Goal: Task Accomplishment & Management: Manage account settings

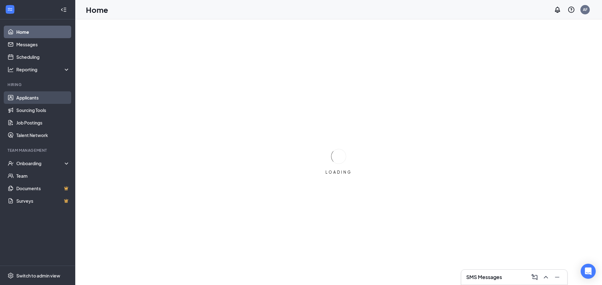
click at [32, 95] on link "Applicants" at bounding box center [43, 97] width 54 height 13
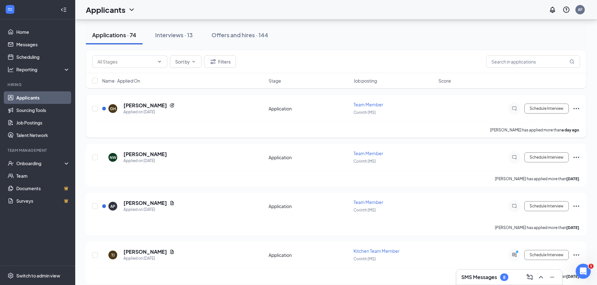
scroll to position [63, 0]
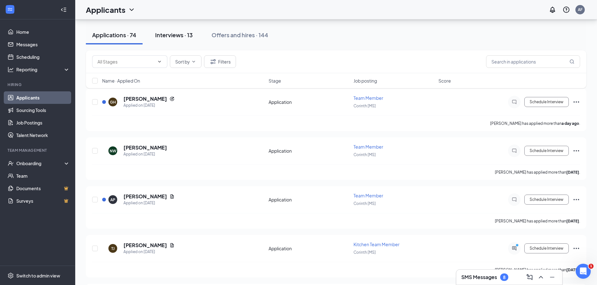
click at [178, 35] on div "Interviews · 13" at bounding box center [174, 35] width 38 height 8
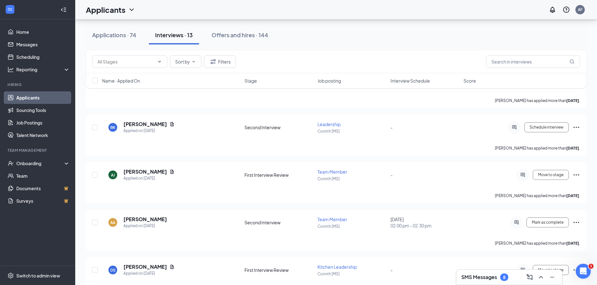
scroll to position [188, 0]
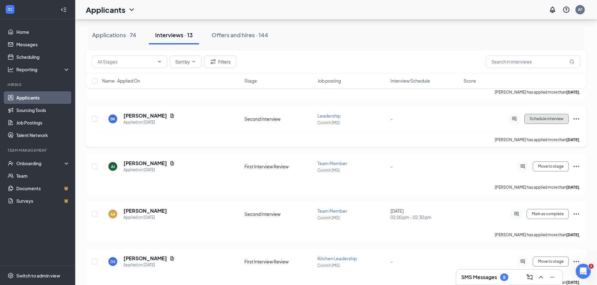
click at [557, 122] on button "Schedule interview" at bounding box center [546, 119] width 44 height 10
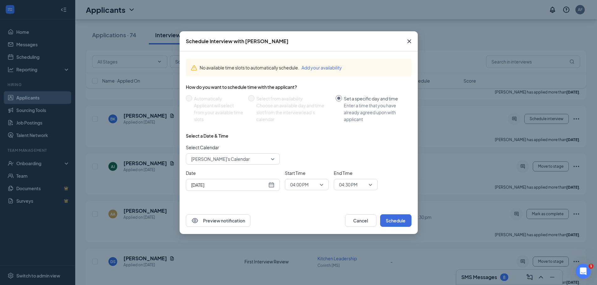
click at [262, 157] on span "[PERSON_NAME]'s Calendar" at bounding box center [230, 158] width 78 height 9
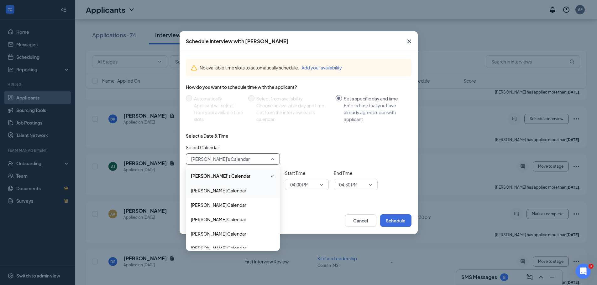
click at [235, 192] on span "[PERSON_NAME] Calendar" at bounding box center [233, 190] width 84 height 7
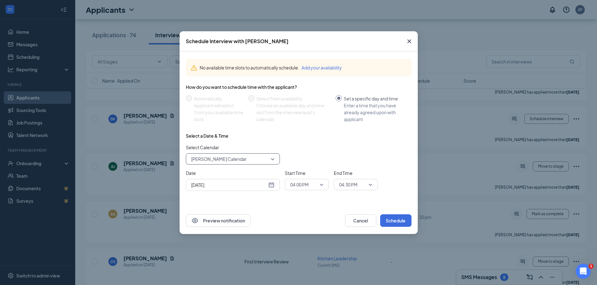
click at [274, 186] on div "[DATE]" at bounding box center [233, 185] width 94 height 12
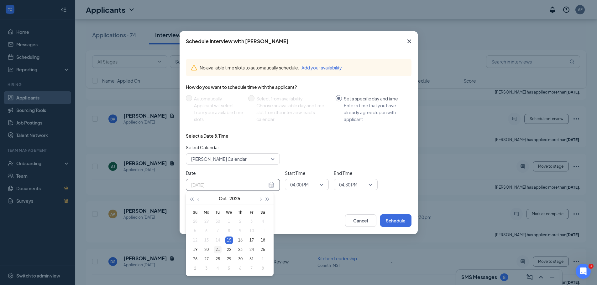
type input "[DATE]"
drag, startPoint x: 241, startPoint y: 241, endPoint x: 217, endPoint y: 248, distance: 26.0
click at [217, 248] on tbody "28 29 30 1 2 3 4 5 6 7 8 9 10 11 12 13 14 15 16 17 18 19 20 21 22 23 24 25 26 2…" at bounding box center [229, 245] width 79 height 56
click at [217, 248] on div "21" at bounding box center [218, 250] width 8 height 8
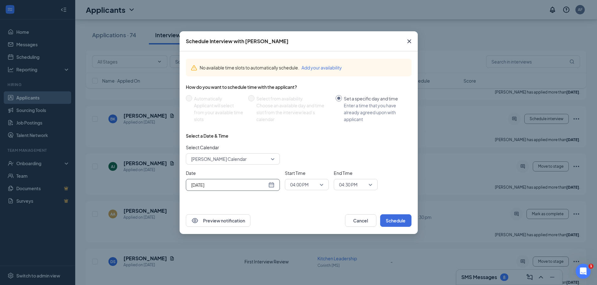
click at [302, 177] on div "Start Time 04:00 PM" at bounding box center [307, 180] width 44 height 21
click at [297, 184] on span "04:00 PM" at bounding box center [299, 184] width 18 height 9
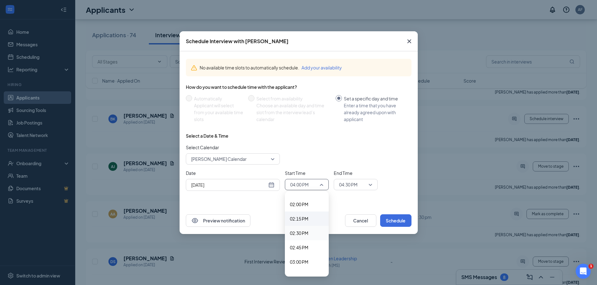
scroll to position [795, 0]
click at [299, 216] on span "02:00 PM" at bounding box center [299, 214] width 18 height 7
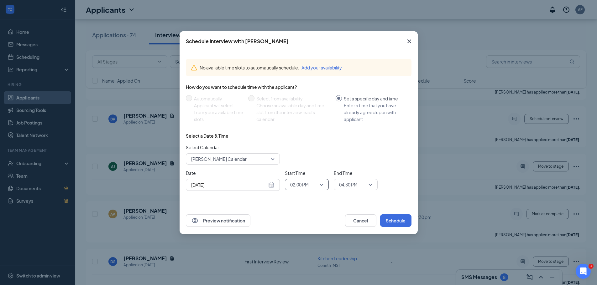
click at [341, 186] on span "04:30 PM" at bounding box center [348, 184] width 18 height 9
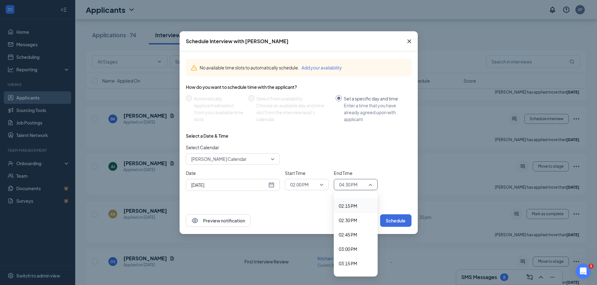
scroll to position [792, 0]
click at [351, 243] on span "02:30 PM" at bounding box center [348, 245] width 18 height 7
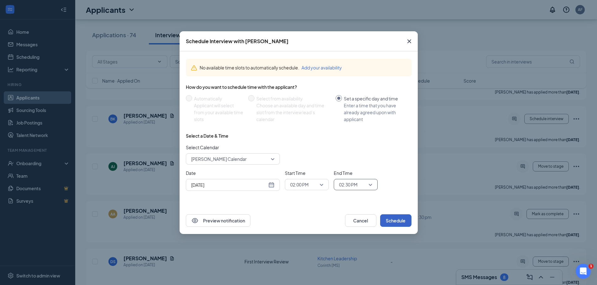
click at [392, 218] on button "Schedule" at bounding box center [395, 221] width 31 height 13
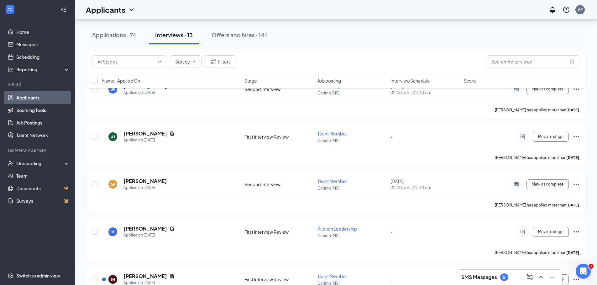
scroll to position [219, 0]
